Goal: Transaction & Acquisition: Purchase product/service

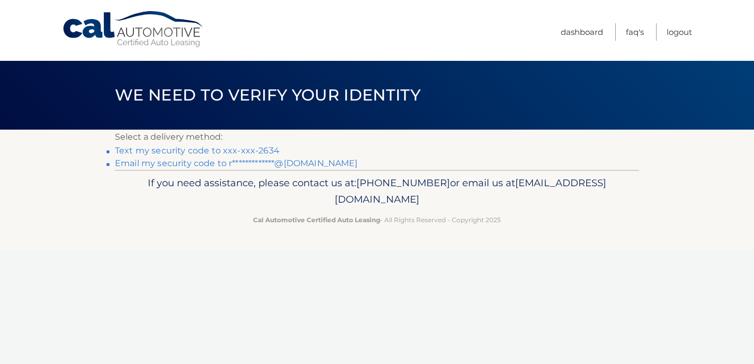
click at [275, 164] on link "**********" at bounding box center [236, 163] width 243 height 10
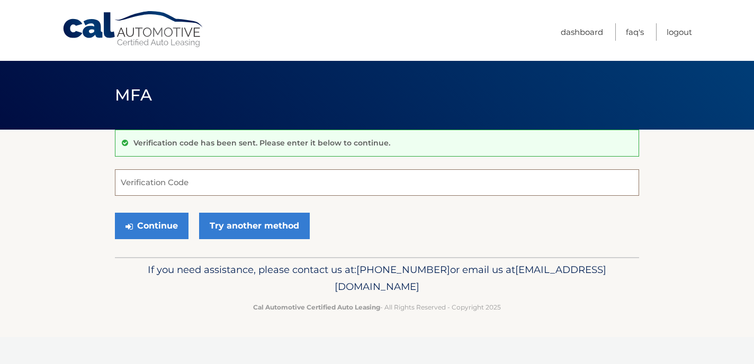
paste input "658200"
click at [165, 224] on button "Continue" at bounding box center [152, 226] width 74 height 26
click at [154, 224] on button "Continue" at bounding box center [152, 226] width 74 height 26
click at [141, 224] on button "Continue" at bounding box center [152, 226] width 74 height 26
type input "6"
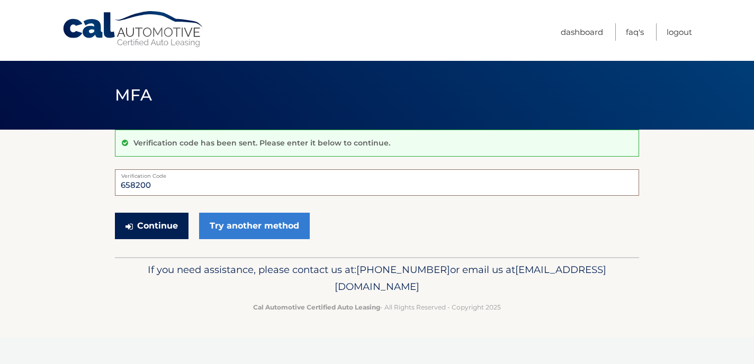
type input "658200"
click at [139, 231] on button "Continue" at bounding box center [152, 226] width 74 height 26
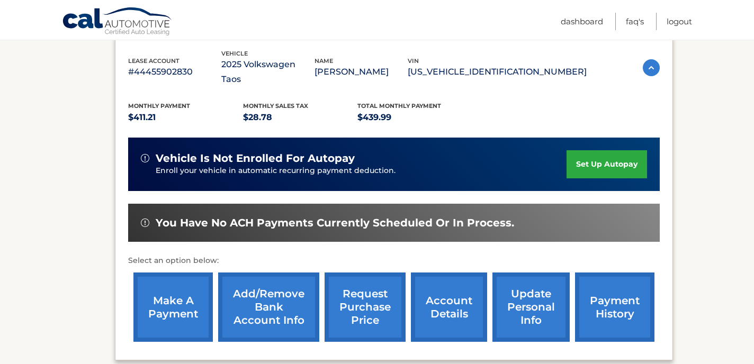
scroll to position [192, 0]
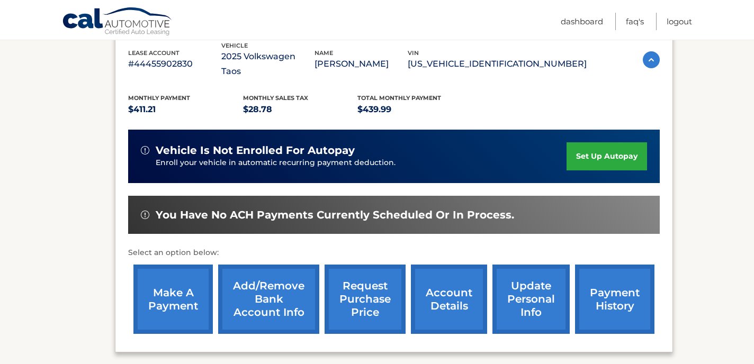
click at [176, 291] on link "make a payment" at bounding box center [172, 299] width 79 height 69
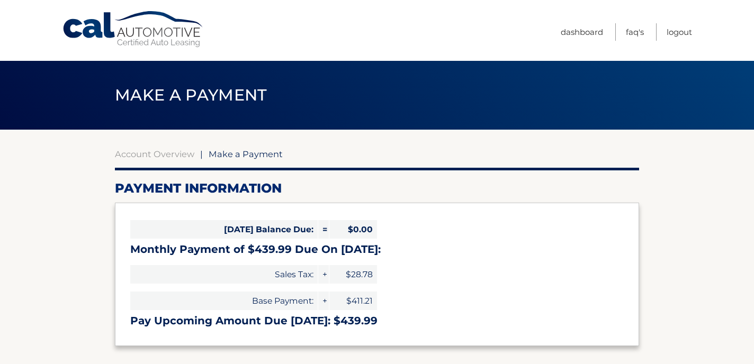
select select "OGY1N2ExMDQtMDk4Ny00ZjlkLTg3ZDMtOTIwNWQyYmVmNTZm"
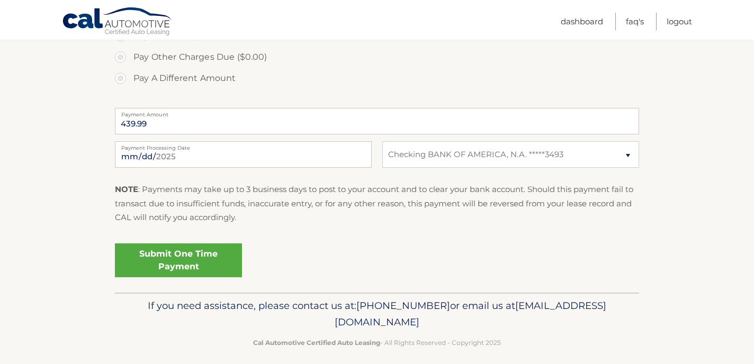
scroll to position [384, 0]
click at [194, 264] on link "Submit One Time Payment" at bounding box center [178, 260] width 127 height 34
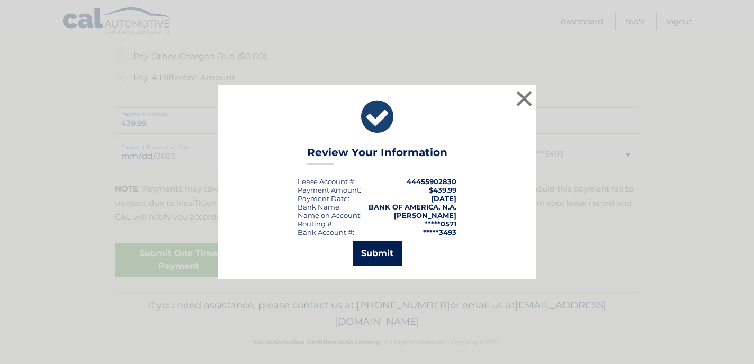
click at [376, 253] on button "Submit" at bounding box center [377, 253] width 49 height 25
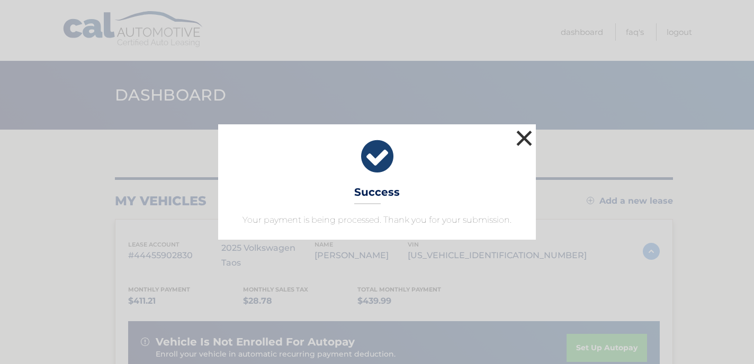
click at [526, 138] on button "×" at bounding box center [524, 138] width 21 height 21
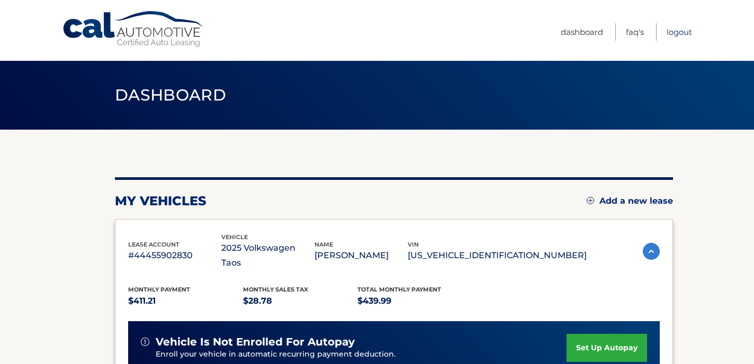
click at [680, 30] on link "Logout" at bounding box center [679, 31] width 25 height 17
